Goal: Transaction & Acquisition: Purchase product/service

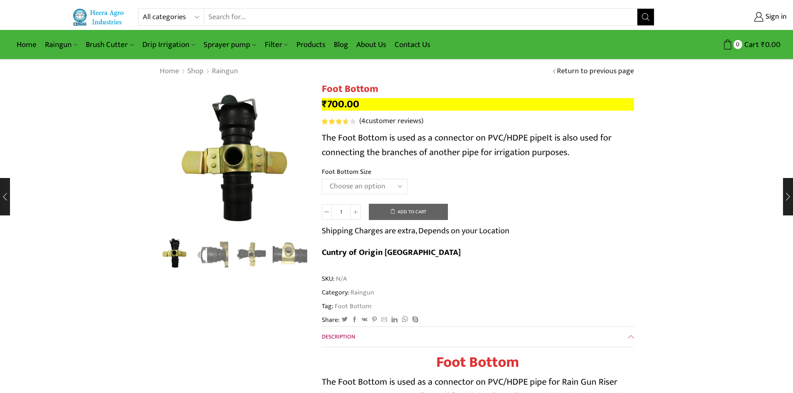
click at [191, 193] on div "1 / 8" at bounding box center [234, 158] width 150 height 150
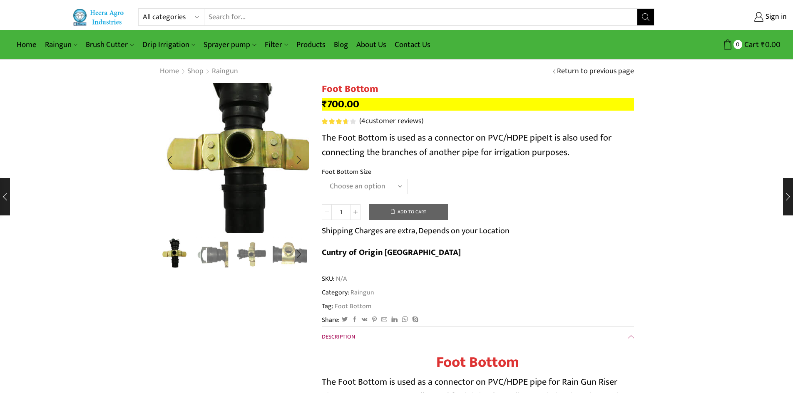
click at [200, 184] on img "1 / 8" at bounding box center [240, 148] width 208 height 208
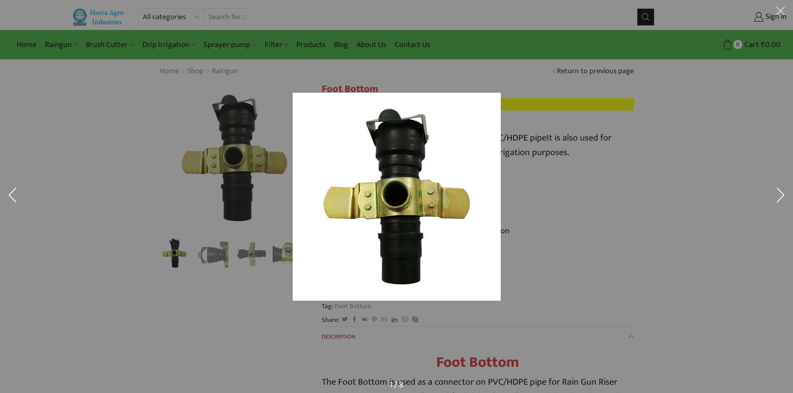
click at [290, 253] on div at bounding box center [396, 196] width 793 height 393
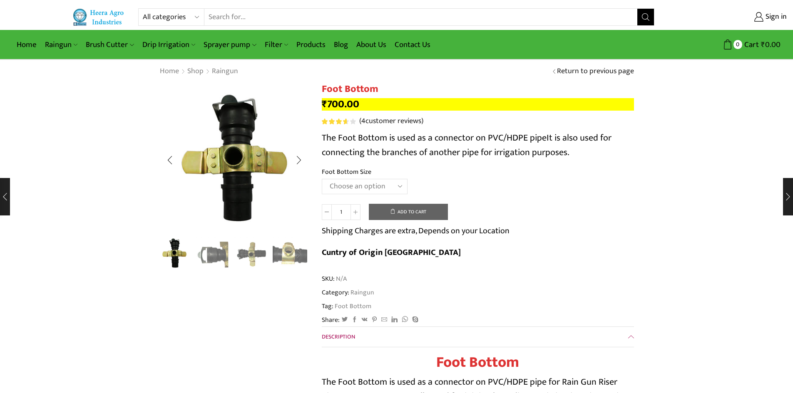
click at [297, 254] on div "Next slide" at bounding box center [298, 254] width 21 height 21
click at [270, 250] on div at bounding box center [234, 254] width 150 height 34
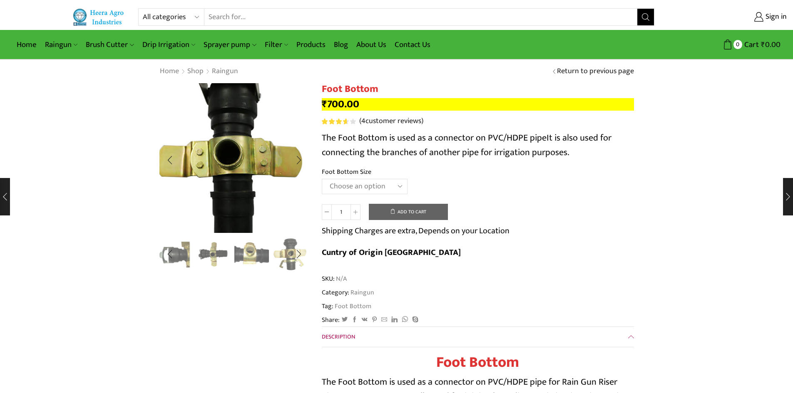
click at [247, 167] on img "1 / 8" at bounding box center [229, 155] width 208 height 208
click at [221, 178] on img "1 / 8" at bounding box center [229, 155] width 208 height 208
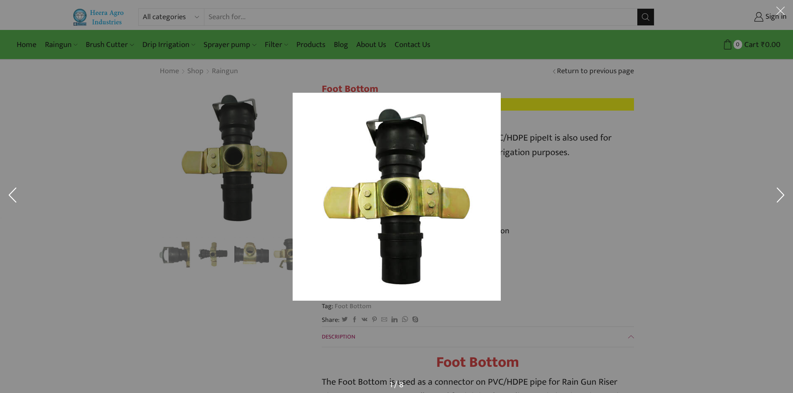
click at [266, 154] on div at bounding box center [396, 196] width 793 height 393
